Goal: Task Accomplishment & Management: Complete application form

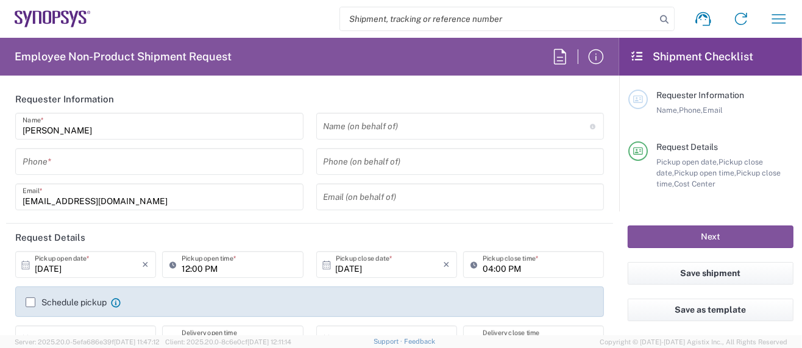
type input "Delivered at Place"
type input "US01, SG, MSIP2, R&D 510464"
type input "[GEOGRAPHIC_DATA]"
type input "[US_STATE]"
type input "Department"
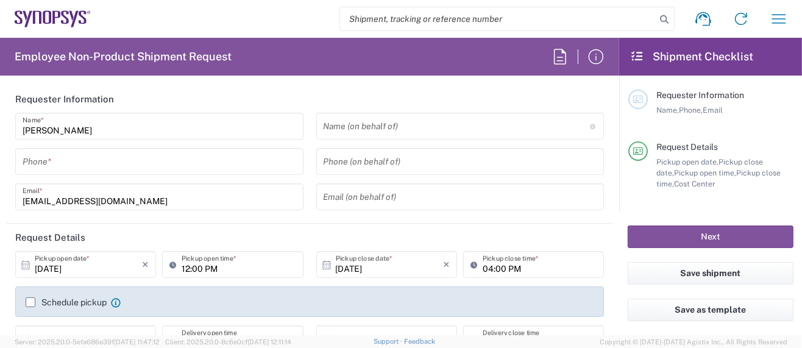
type input "[GEOGRAPHIC_DATA]"
click at [98, 158] on input "tel" at bounding box center [160, 161] width 274 height 21
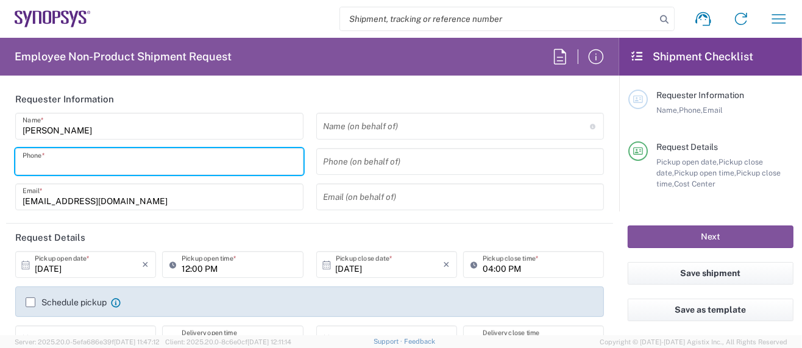
type input "5039399670"
type input "Hillsboro US03"
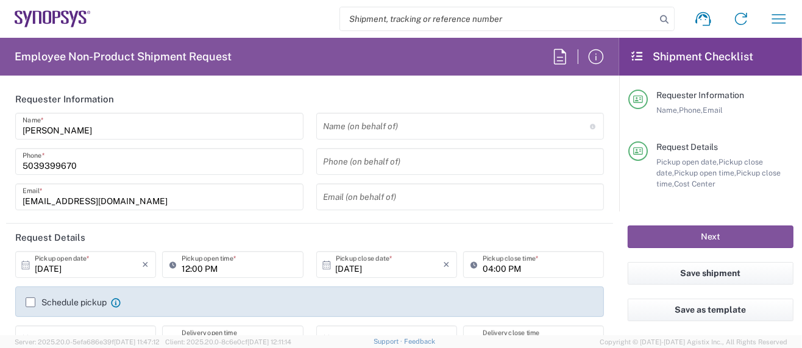
click at [169, 262] on icon at bounding box center [175, 265] width 12 height 20
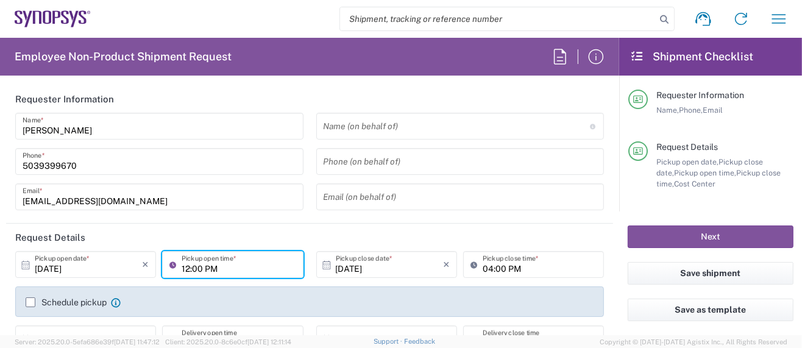
click at [254, 274] on input "12:00 PM" at bounding box center [239, 264] width 114 height 21
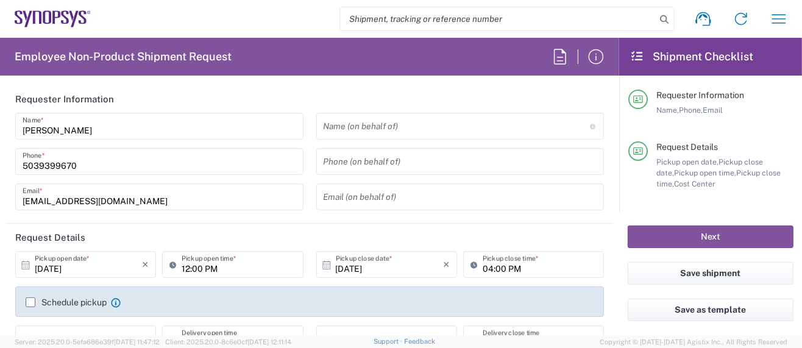
click at [471, 265] on icon at bounding box center [477, 265] width 12 height 20
click at [471, 261] on icon at bounding box center [477, 265] width 12 height 20
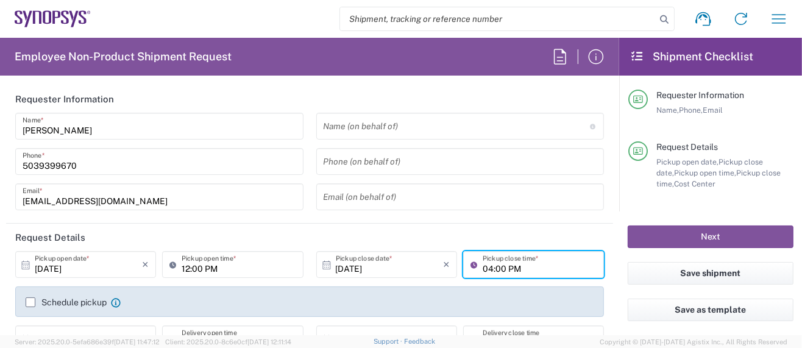
click at [471, 261] on icon at bounding box center [477, 265] width 12 height 20
click at [483, 268] on input "04:00 PM" at bounding box center [540, 264] width 114 height 21
type input "02:00 PM"
click at [436, 287] on div "Schedule pickup When scheduling a pickup please be sure to meet the following c…" at bounding box center [309, 301] width 589 height 30
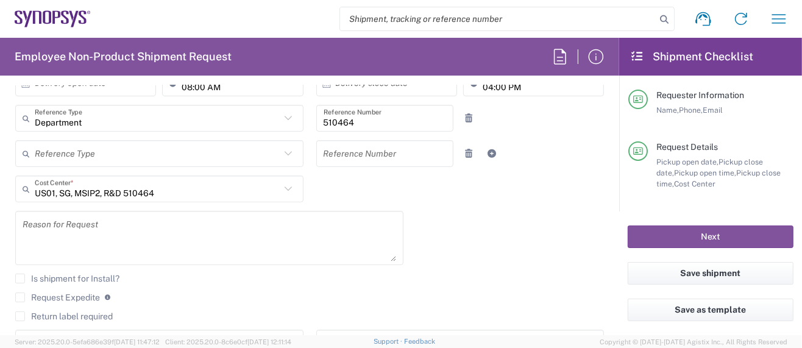
scroll to position [243, 0]
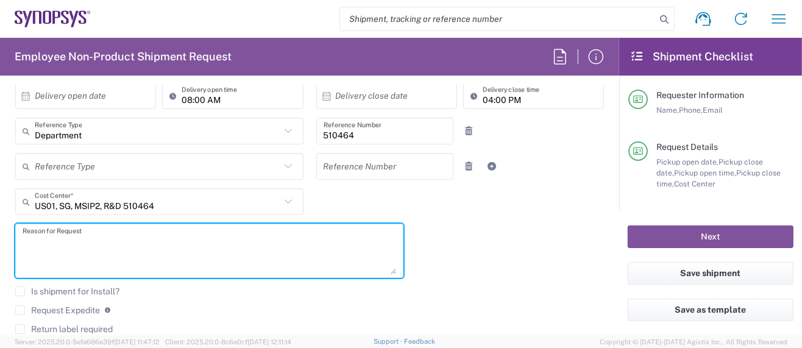
click at [110, 232] on textarea at bounding box center [210, 250] width 374 height 47
click at [425, 279] on div "[DATE] × Pickup open date * Cancel Apply 12:00 PM Pickup open time * [DATE] × P…" at bounding box center [310, 194] width 602 height 372
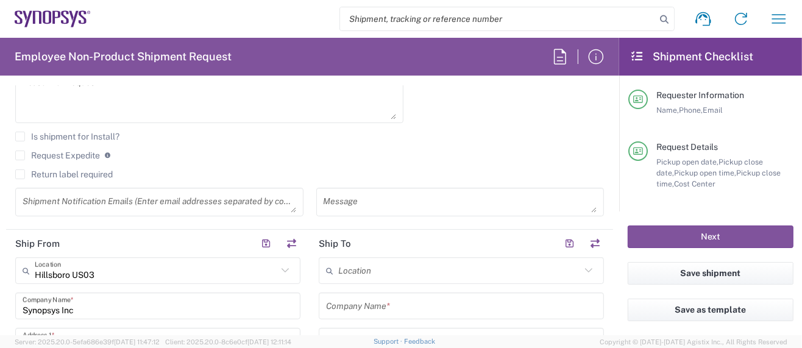
scroll to position [406, 0]
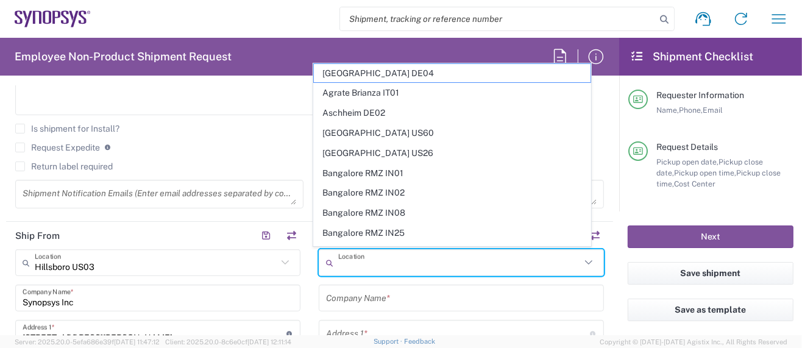
click at [394, 262] on input "text" at bounding box center [459, 262] width 243 height 21
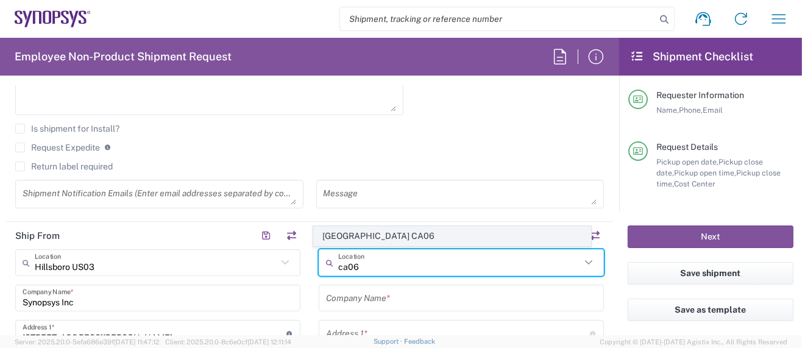
click at [399, 235] on span "[GEOGRAPHIC_DATA] CA06" at bounding box center [452, 236] width 277 height 19
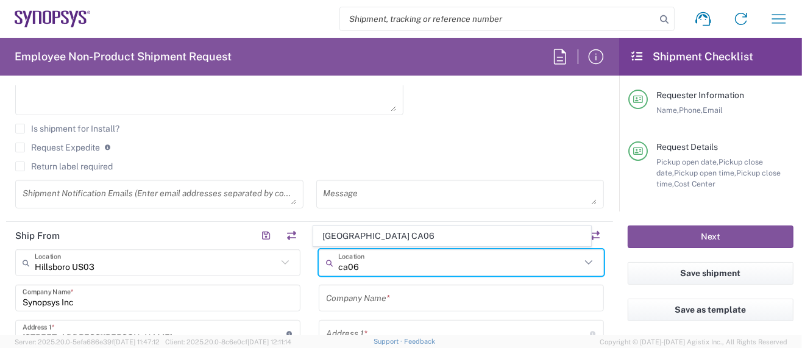
type input "[GEOGRAPHIC_DATA] CA06"
type input "Synopsys Mississauga CA06"
type input "[STREET_ADDRESS]"
type input "Suite 900"
type input "[GEOGRAPHIC_DATA]"
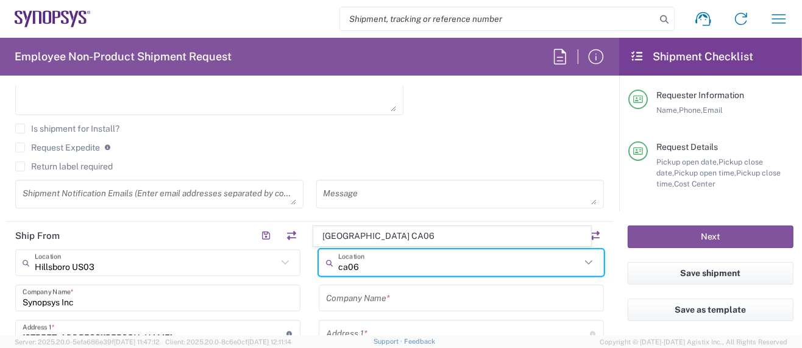
type input "[GEOGRAPHIC_DATA]"
type input "L5B 1M2"
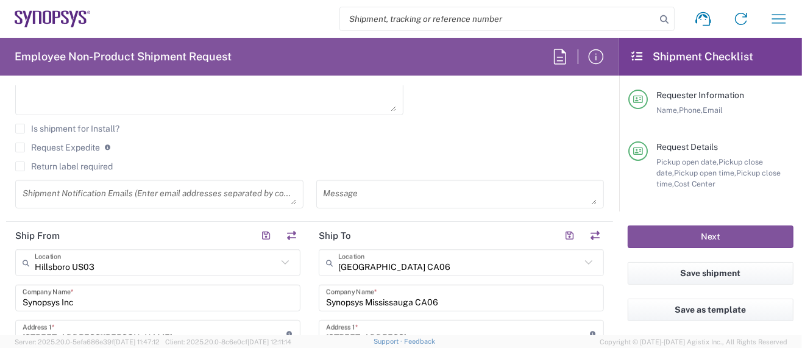
type input "[GEOGRAPHIC_DATA]"
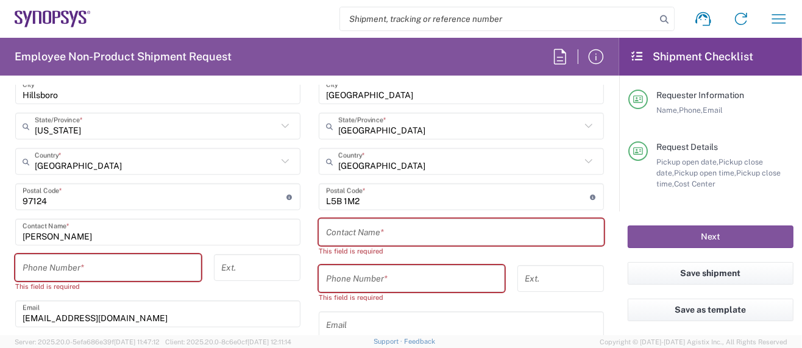
scroll to position [731, 0]
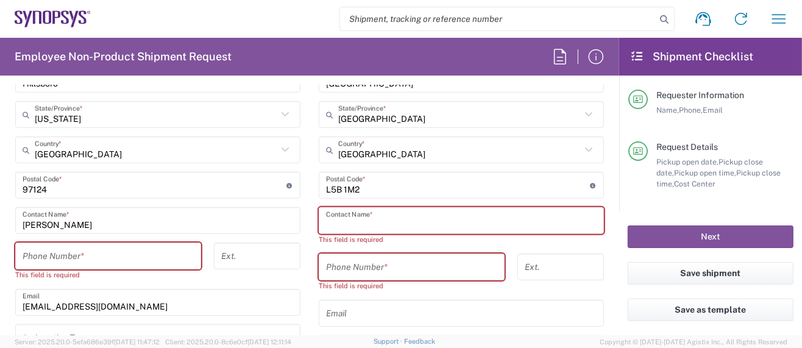
click at [396, 214] on input "text" at bounding box center [461, 220] width 271 height 21
paste input "[PERSON_NAME]"
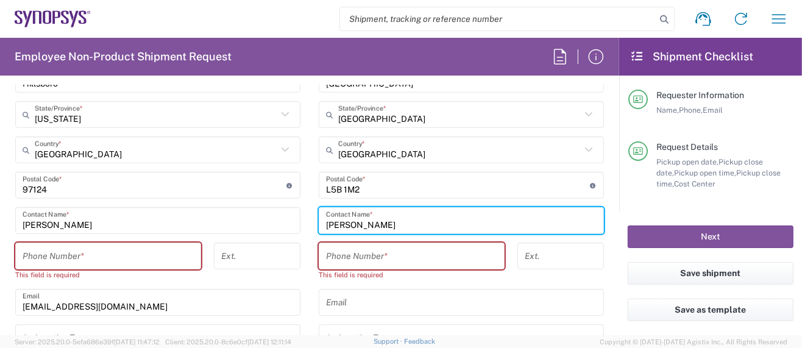
type input "[PERSON_NAME]"
click at [54, 256] on input "tel" at bounding box center [108, 256] width 171 height 21
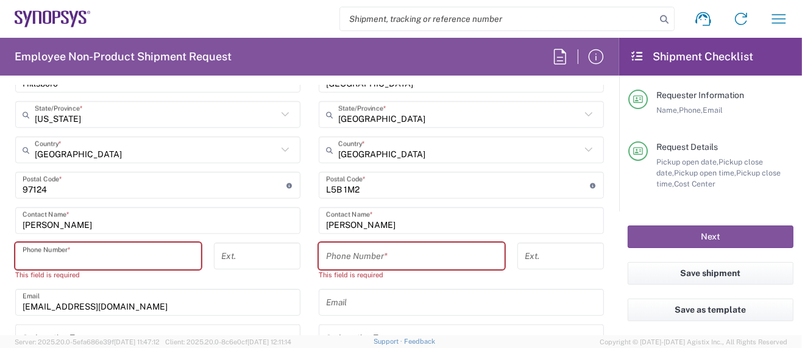
click at [388, 255] on input "tel" at bounding box center [411, 256] width 171 height 21
paste input "[PHONE_NUMBER]"
type input "[PHONE_NUMBER]"
click at [107, 255] on input "tel" at bounding box center [108, 256] width 171 height 21
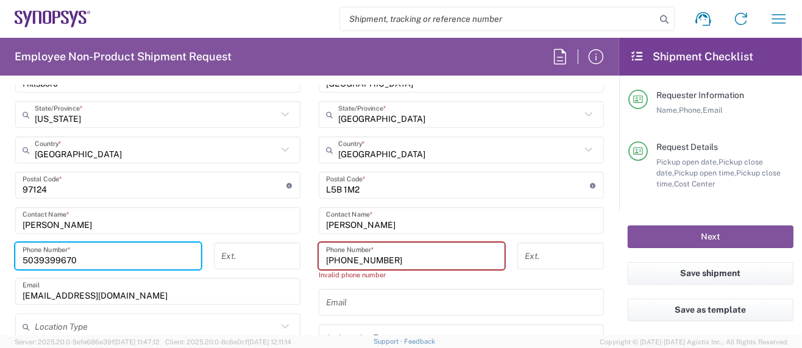
type input "5039399670"
click at [252, 268] on div "Ext." at bounding box center [256, 260] width 99 height 35
click at [326, 257] on input "[PHONE_NUMBER]" at bounding box center [411, 256] width 171 height 21
click at [361, 257] on input "[PHONE_NUMBER]" at bounding box center [411, 256] width 171 height 21
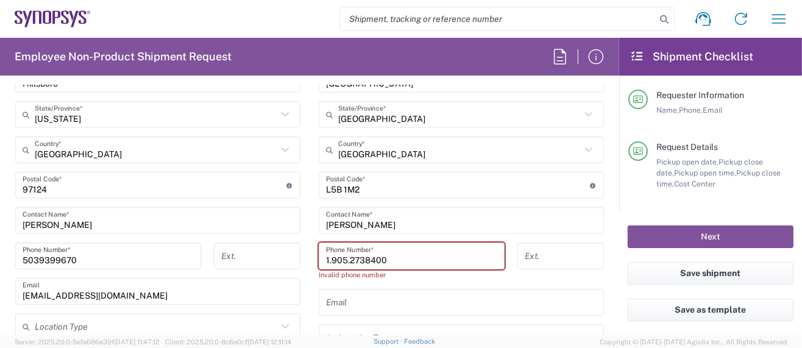
click at [344, 257] on input "1.905.2738400" at bounding box center [411, 256] width 171 height 21
click at [327, 258] on input "1.9052738400" at bounding box center [411, 256] width 171 height 21
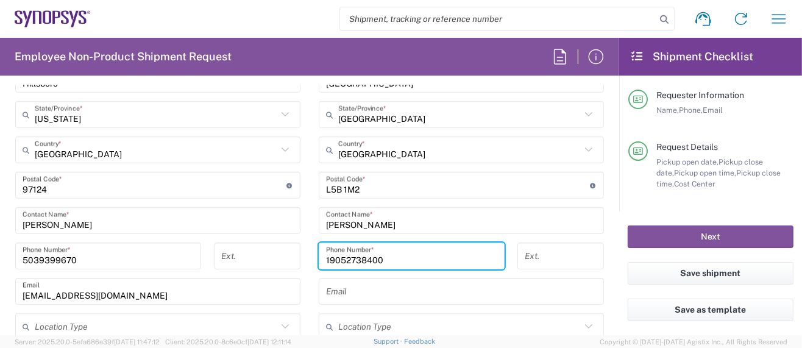
click at [326, 256] on input "19052738400" at bounding box center [411, 256] width 171 height 21
type input "[PHONE_NUMBER]"
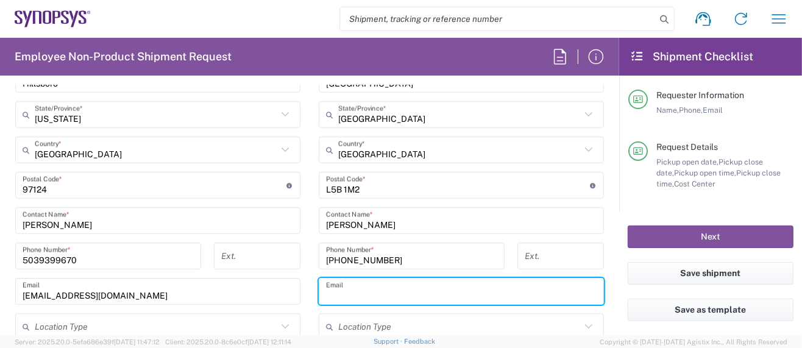
click at [343, 290] on input "text" at bounding box center [461, 291] width 271 height 21
paste input "[EMAIL_ADDRESS][DOMAIN_NAME]"
type input "[EMAIL_ADDRESS][DOMAIN_NAME]"
click at [24, 256] on input "5039399670" at bounding box center [108, 256] width 171 height 21
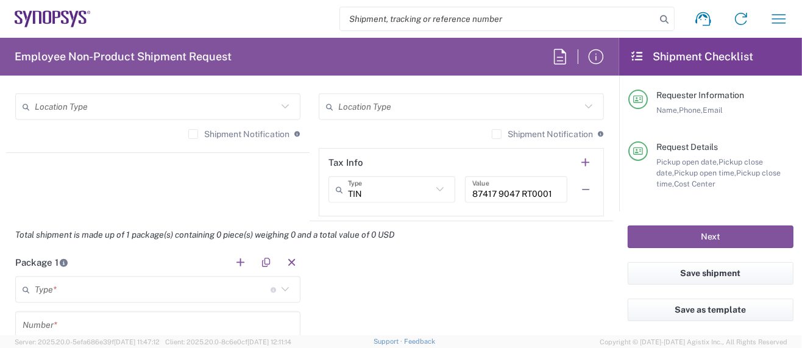
scroll to position [975, 0]
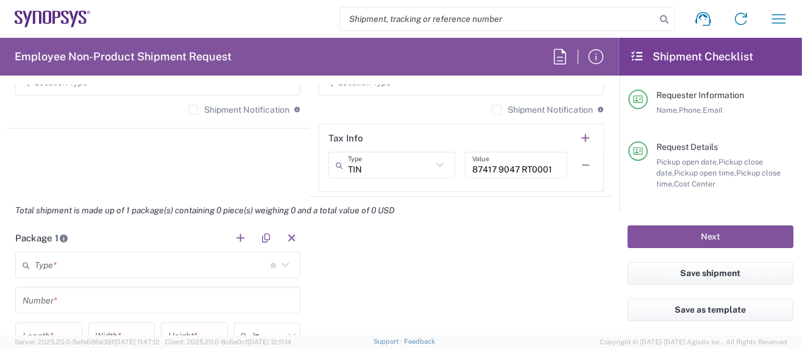
type input "[PHONE_NUMBER]"
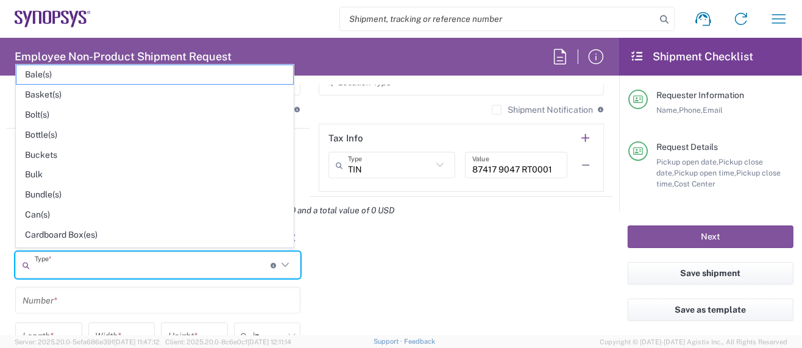
click at [61, 264] on input "text" at bounding box center [153, 265] width 236 height 21
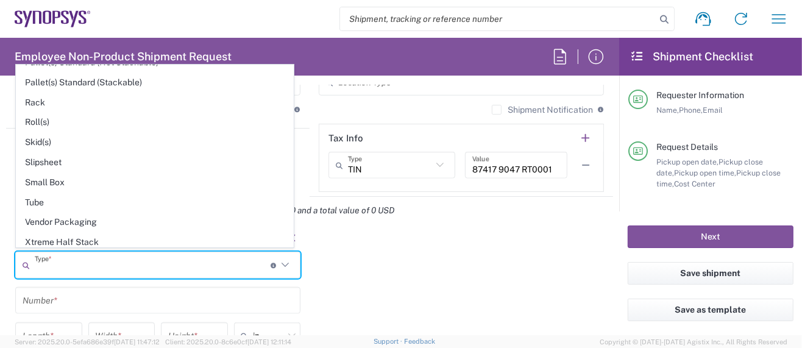
scroll to position [554, 0]
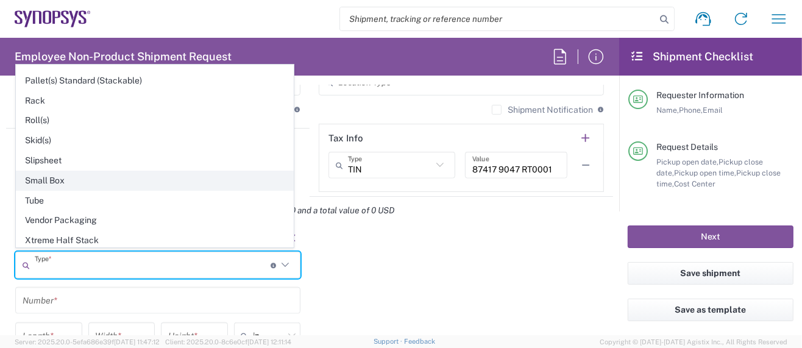
click at [59, 171] on span "Small Box" at bounding box center [154, 180] width 277 height 19
type input "Small Box"
type input "12.25"
type input "11"
type input "1.5"
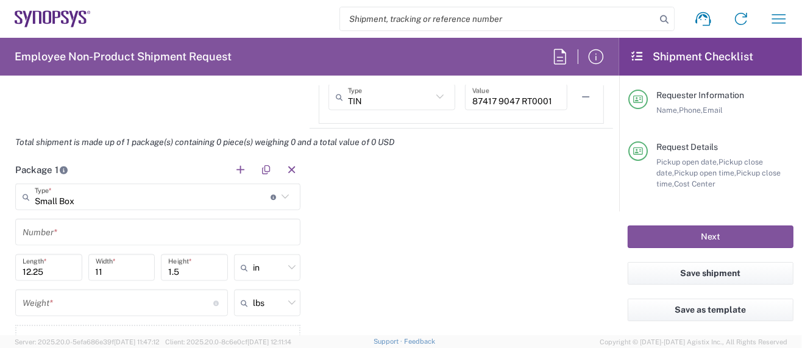
scroll to position [1056, 0]
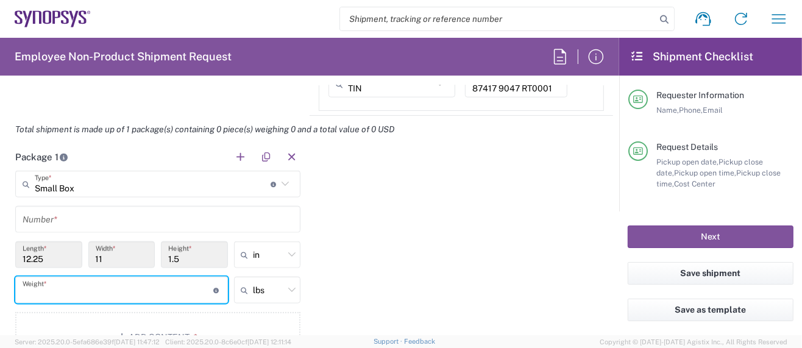
click at [69, 286] on input "number" at bounding box center [118, 290] width 191 height 21
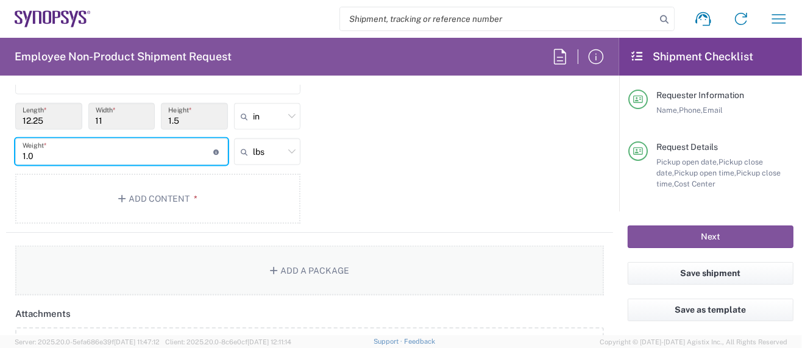
scroll to position [1218, 0]
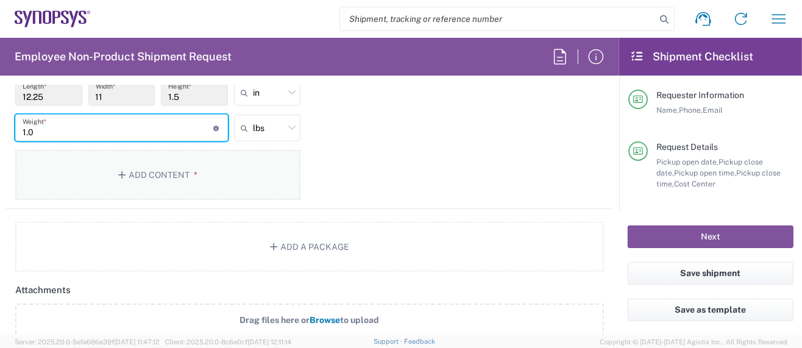
type input "1.0"
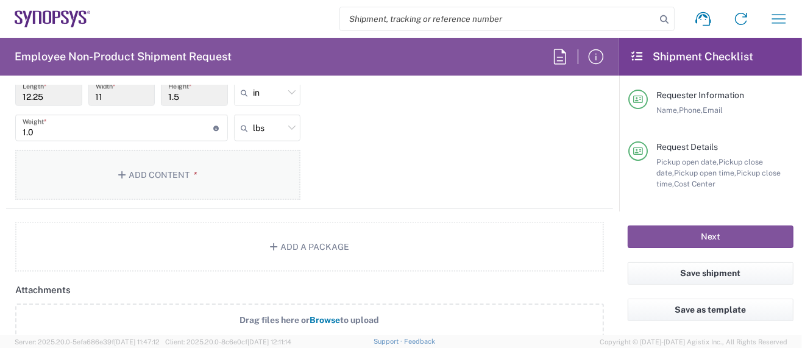
click at [167, 171] on button "Add Content *" at bounding box center [157, 175] width 285 height 50
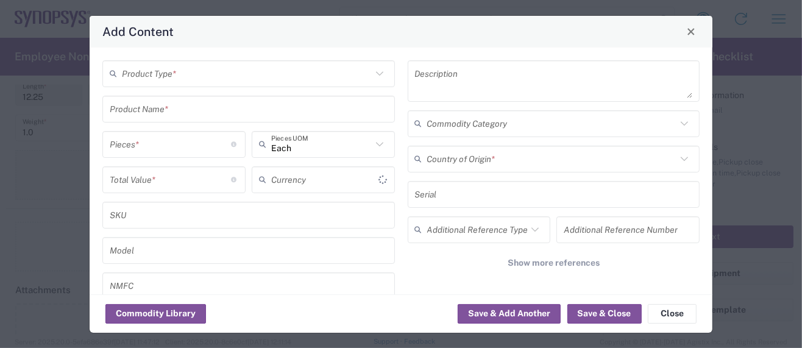
type input "US Dollar"
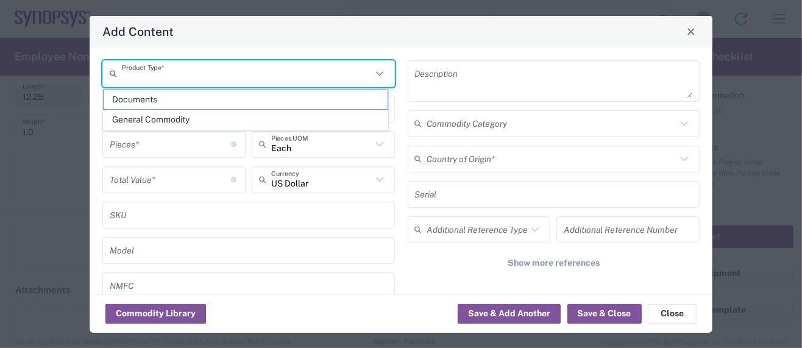
click at [157, 72] on input "text" at bounding box center [247, 73] width 250 height 21
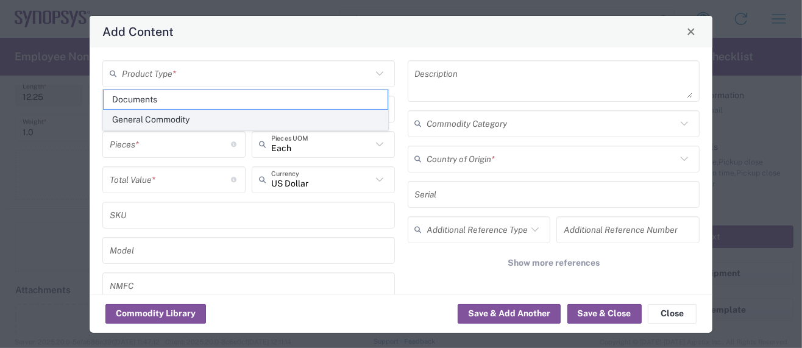
click at [179, 115] on span "General Commodity" at bounding box center [246, 119] width 284 height 19
type input "General Commodity"
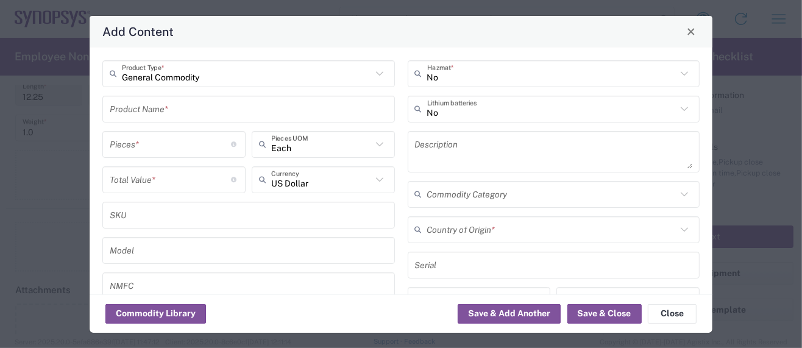
click at [174, 107] on input "text" at bounding box center [249, 108] width 278 height 21
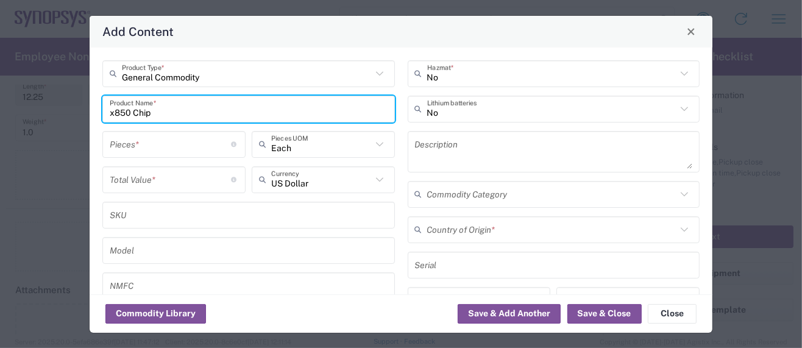
drag, startPoint x: 151, startPoint y: 111, endPoint x: 44, endPoint y: 110, distance: 106.7
click at [44, 110] on div "Add Content General Commodity Product Type * x850 Chip Product Name * Pieces * …" at bounding box center [401, 174] width 802 height 348
type input "x850 Chip"
click at [464, 151] on textarea at bounding box center [554, 152] width 278 height 34
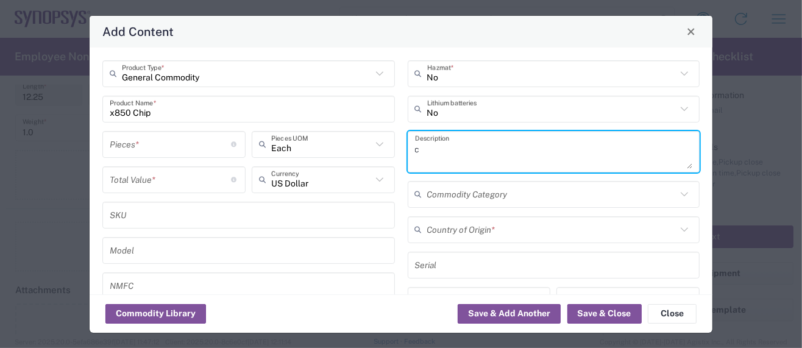
paste textarea "x850 Chip"
click at [503, 151] on textarea "cx850 Chip -" at bounding box center [554, 152] width 278 height 34
paste textarea "This is an integrated circuit containing Synopsys IP"
drag, startPoint x: 413, startPoint y: 149, endPoint x: 402, endPoint y: 150, distance: 11.6
click at [408, 150] on div "cx850 Chip - This is an integrated circuit containing Synopsys IP Description" at bounding box center [554, 151] width 293 height 41
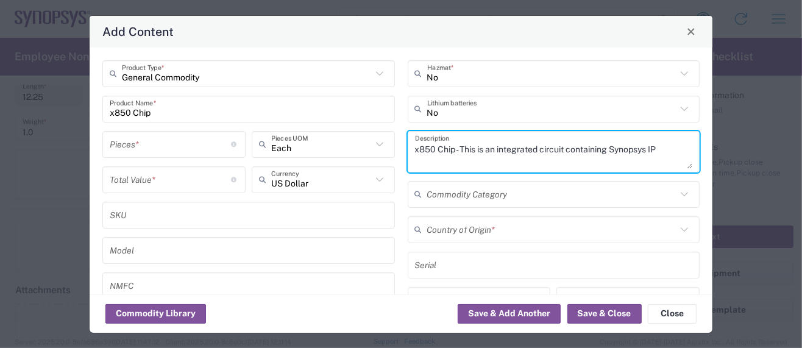
type textarea "x850 Chip - This is an integrated circuit containing Synopsys IP"
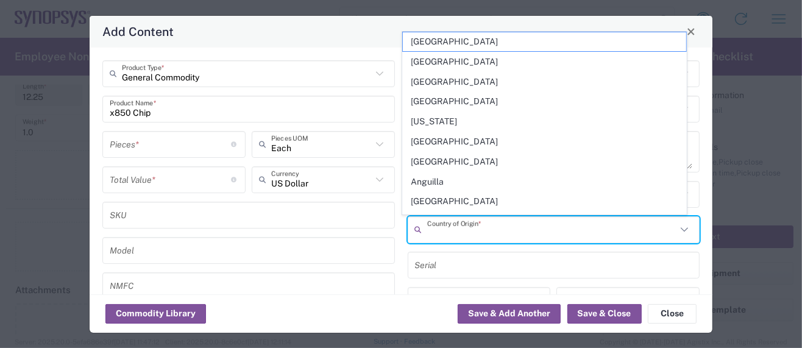
click at [460, 230] on input "text" at bounding box center [552, 229] width 250 height 21
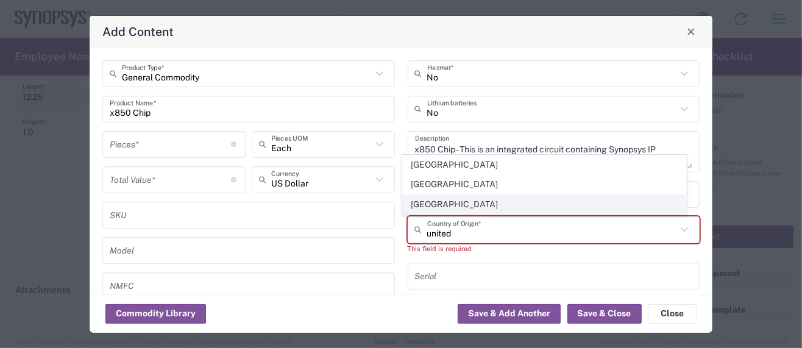
click at [453, 205] on span "[GEOGRAPHIC_DATA]" at bounding box center [545, 204] width 284 height 19
type input "[GEOGRAPHIC_DATA]"
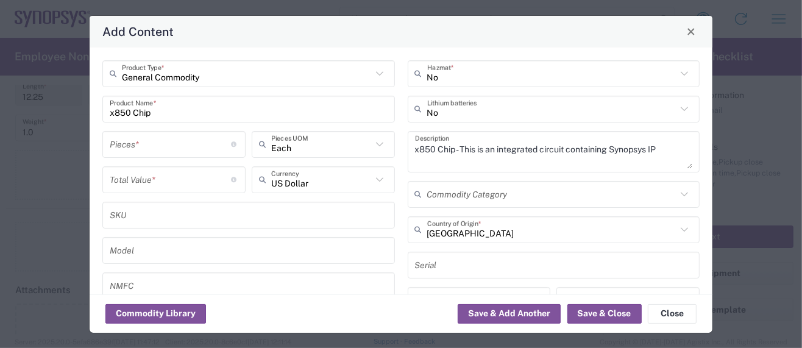
scroll to position [162, 0]
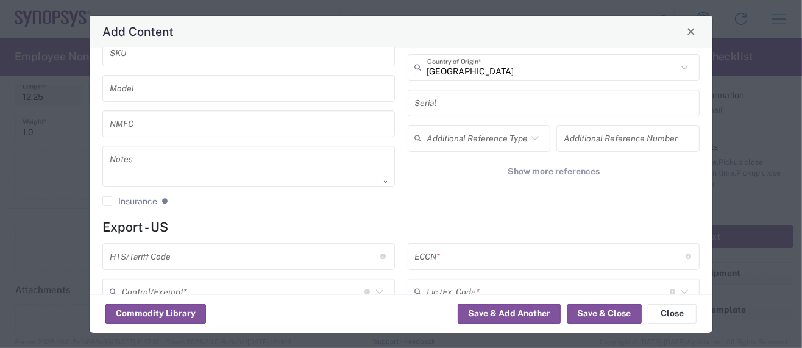
click at [142, 256] on input "text" at bounding box center [245, 256] width 271 height 21
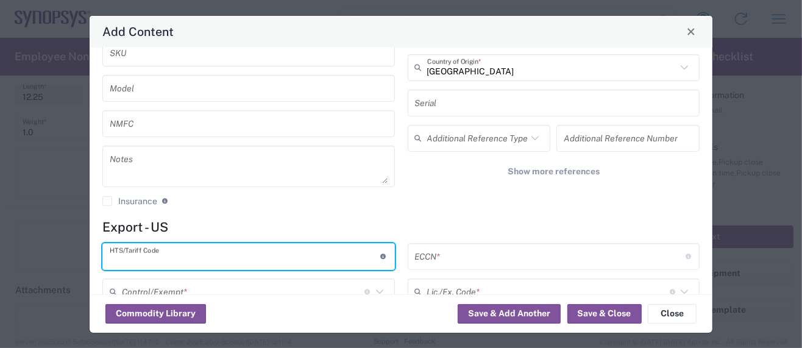
paste input "8542.31.0030"
type input "8542.31.0030"
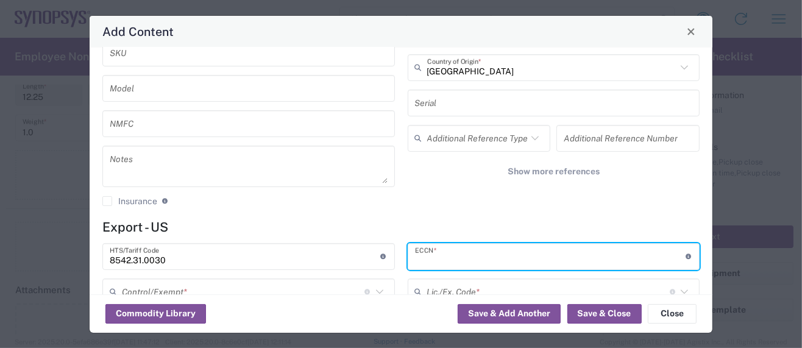
click at [460, 260] on input "text" at bounding box center [550, 256] width 271 height 21
paste input "3A991/NLR"
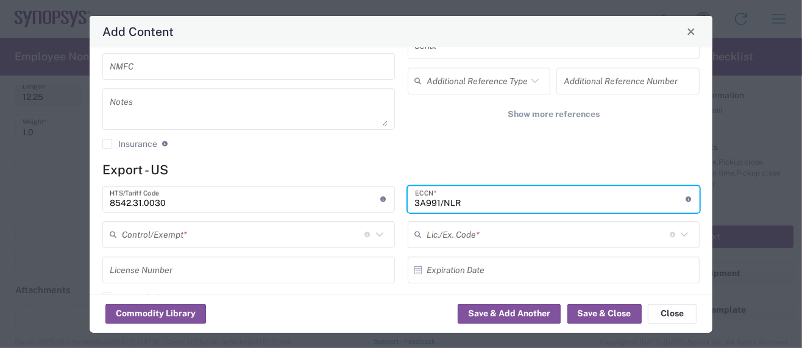
scroll to position [243, 0]
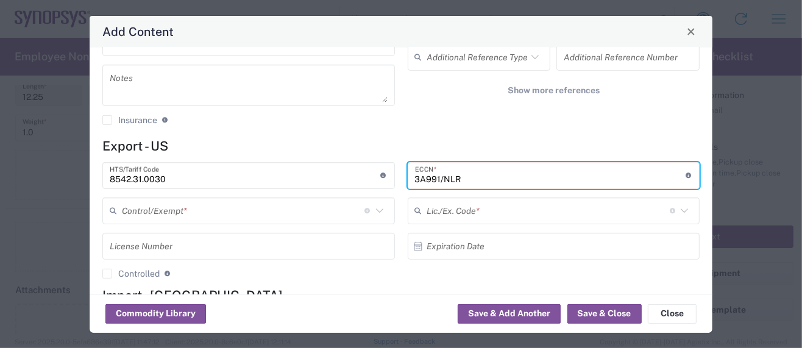
type input "3A991/NLR"
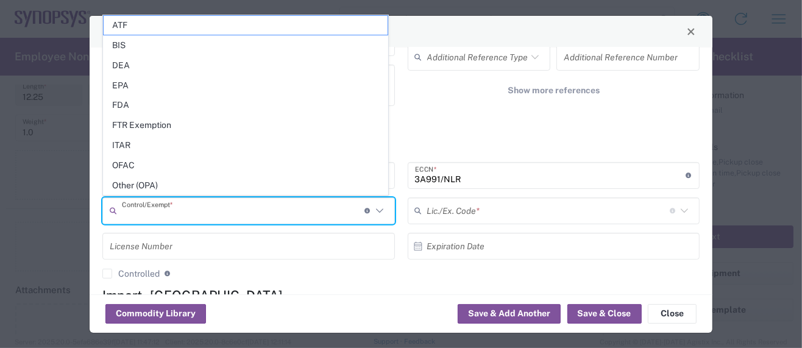
click at [130, 205] on input "text" at bounding box center [243, 210] width 243 height 21
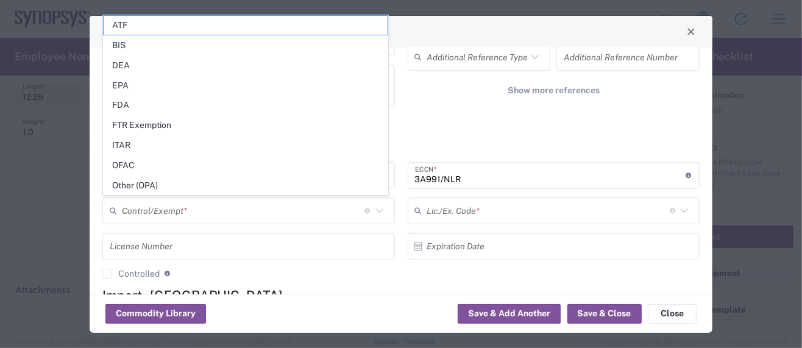
click at [144, 190] on span "Other (OPA)" at bounding box center [246, 185] width 284 height 19
type input "Other (OPA)"
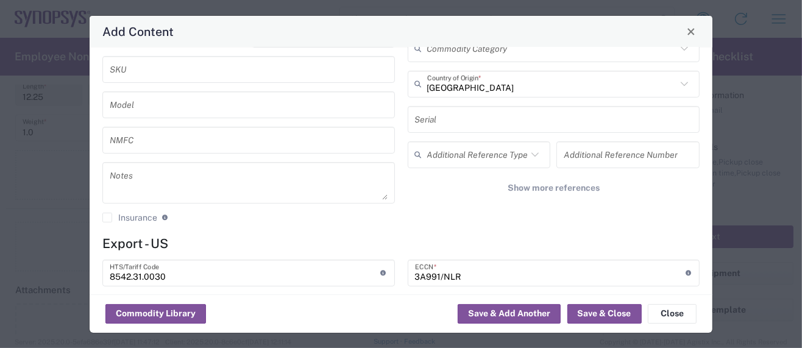
scroll to position [0, 0]
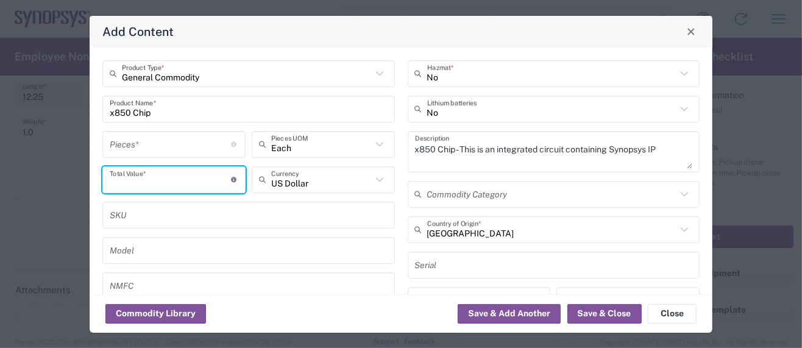
click at [131, 177] on input "number" at bounding box center [171, 179] width 122 height 21
paste input "773.64"
type input "773.64"
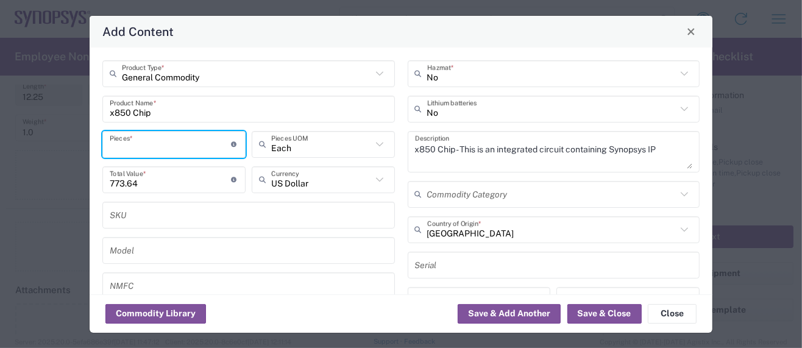
click at [129, 147] on input "number" at bounding box center [171, 143] width 122 height 21
type input "5"
type input "3868.2"
drag, startPoint x: 110, startPoint y: 147, endPoint x: 99, endPoint y: 148, distance: 11.6
click at [99, 148] on div "5 Pieces * Number of pieces inside all the packages" at bounding box center [173, 148] width 149 height 35
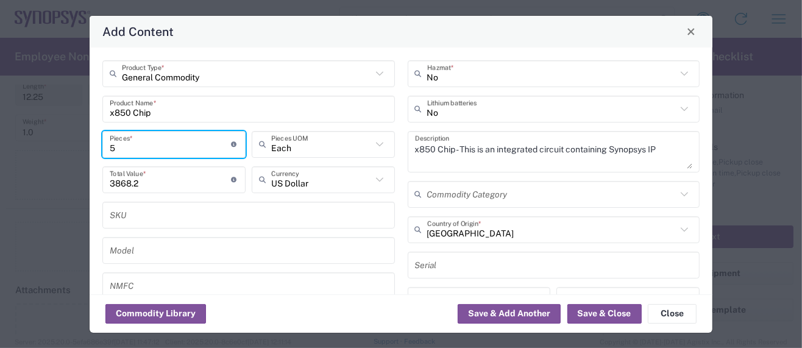
type input "1"
type input "773.64"
type input "10"
type input "7736.4"
type input "10"
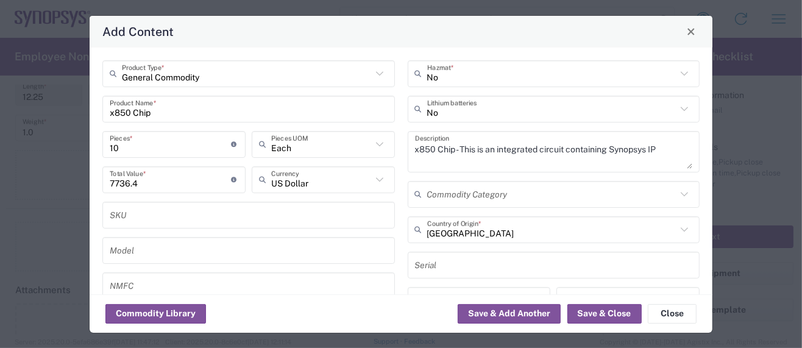
click at [177, 203] on div "SKU" at bounding box center [248, 215] width 293 height 27
click at [605, 314] on button "Save & Close" at bounding box center [604, 314] width 74 height 20
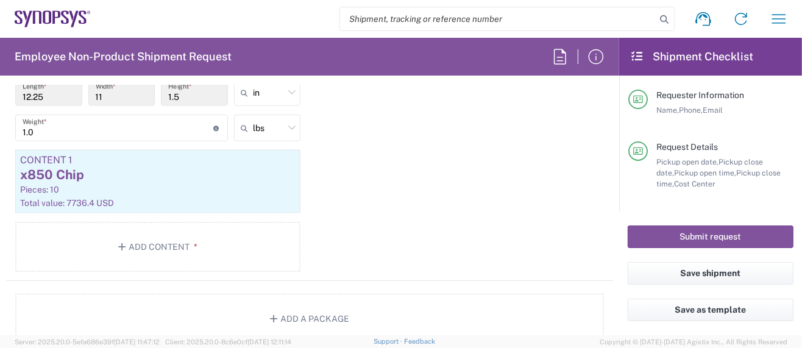
scroll to position [1056, 0]
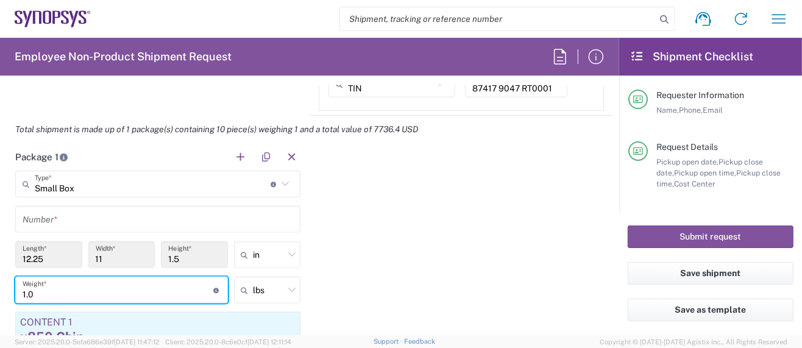
click at [37, 290] on input "1.0" at bounding box center [118, 290] width 191 height 21
type input "1.5"
click at [80, 218] on input "text" at bounding box center [158, 219] width 271 height 21
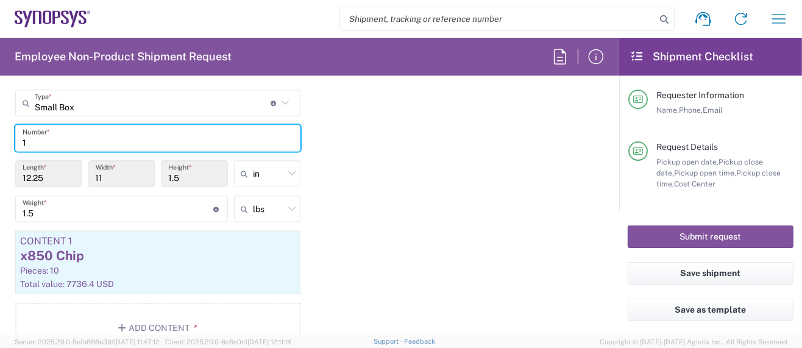
scroll to position [975, 0]
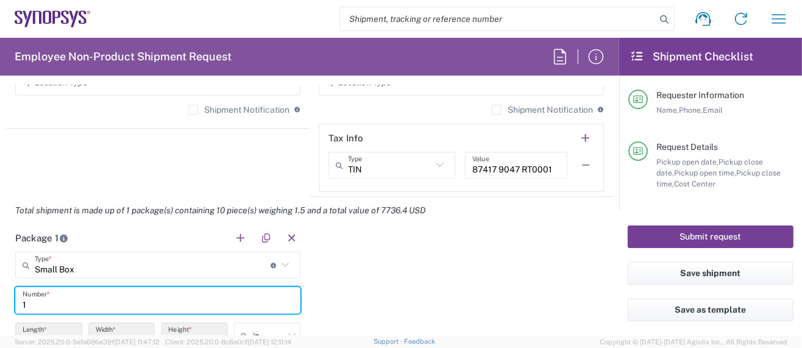
type input "1"
click at [654, 235] on button "Submit request" at bounding box center [711, 237] width 166 height 23
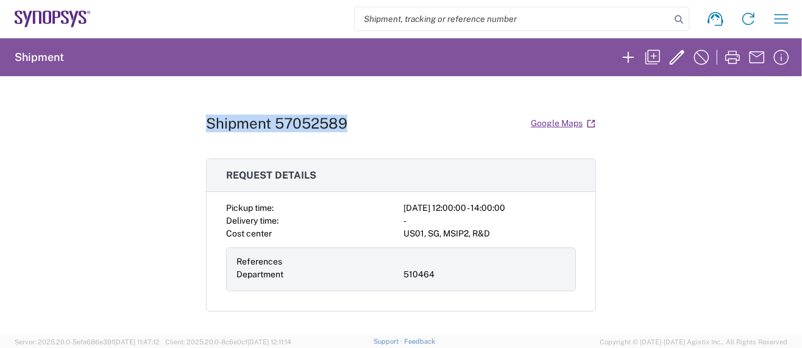
drag, startPoint x: 202, startPoint y: 119, endPoint x: 350, endPoint y: 120, distance: 148.7
click at [350, 120] on div "Shipment 57052589 Google Maps" at bounding box center [401, 123] width 390 height 21
copy h1 "Shipment 57052589"
